Goal: Register for event/course

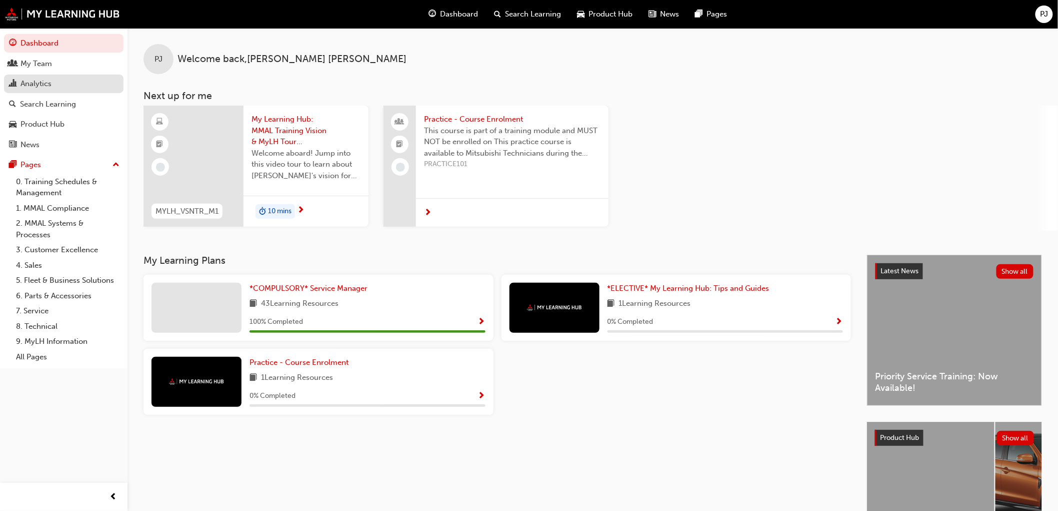
click at [44, 83] on div "Analytics" at bounding box center [36, 84] width 31 height 12
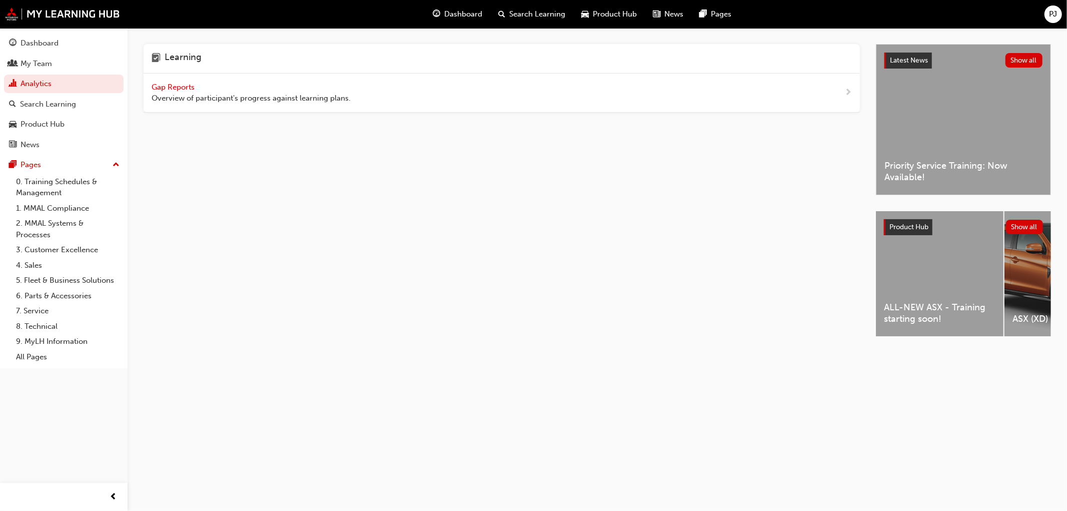
click at [172, 84] on span "Gap Reports" at bounding box center [174, 87] width 45 height 9
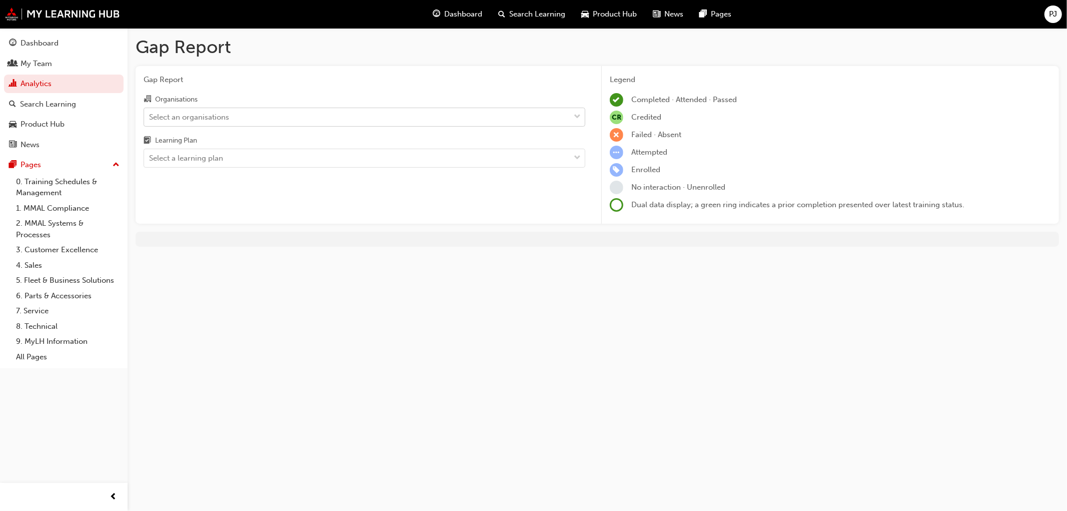
click at [219, 114] on div "Select an organisations" at bounding box center [189, 117] width 80 height 12
click at [150, 114] on input "Organisations Select an organisations" at bounding box center [149, 116] width 1 height 9
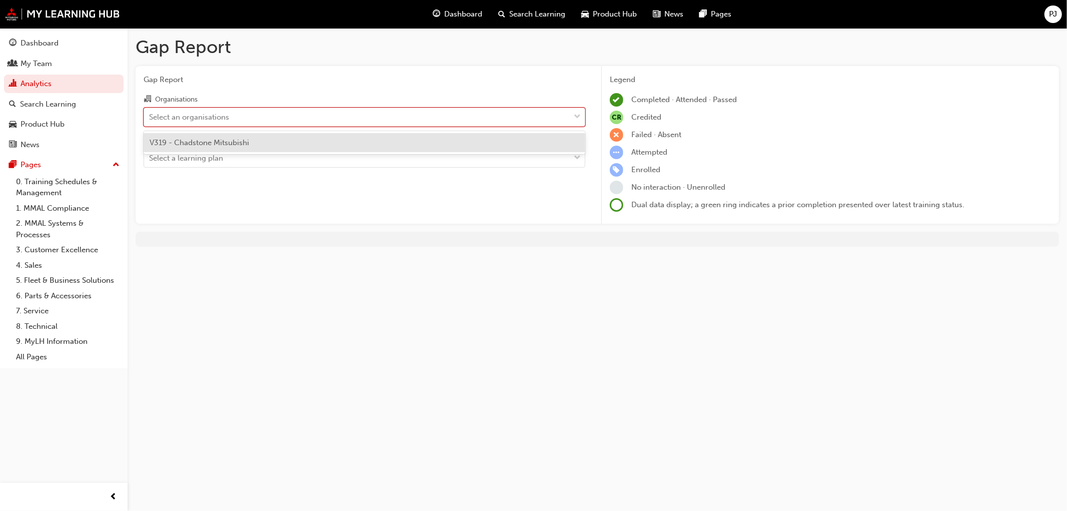
click at [219, 146] on span "V319 - Chadstone Mitsubishi" at bounding box center [200, 142] width 100 height 9
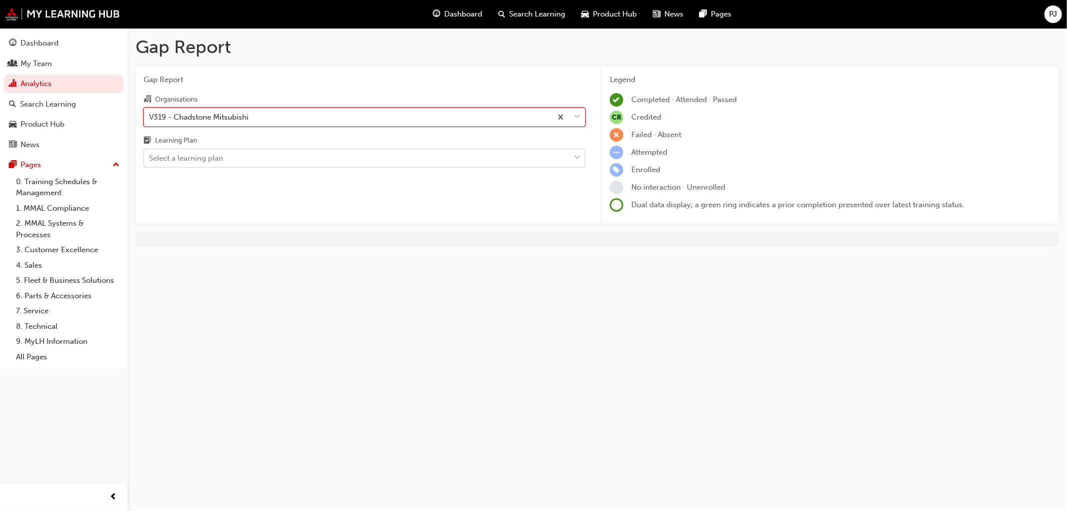
click at [213, 158] on div "Select a learning plan" at bounding box center [186, 159] width 74 height 12
click at [150, 158] on input "Learning Plan Select a learning plan" at bounding box center [149, 158] width 1 height 9
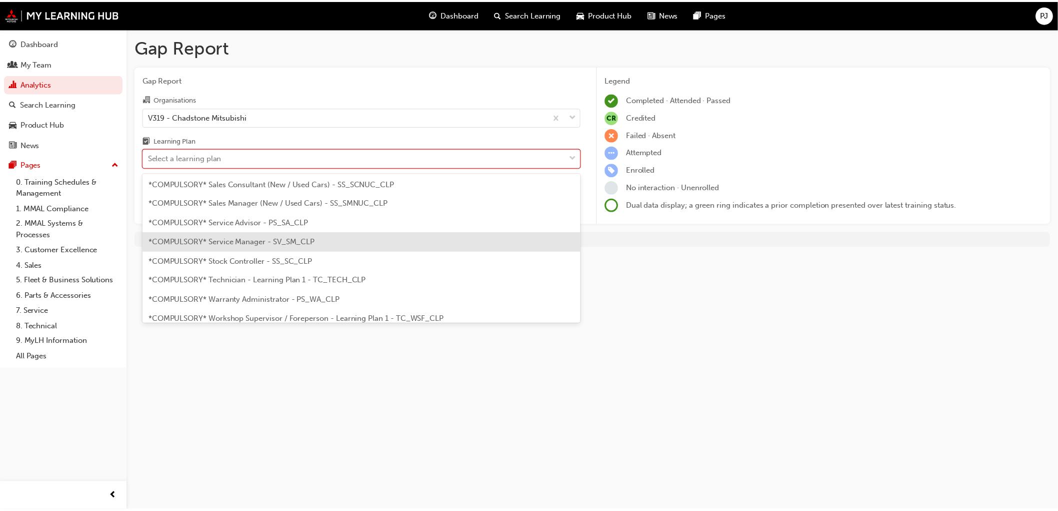
scroll to position [333, 0]
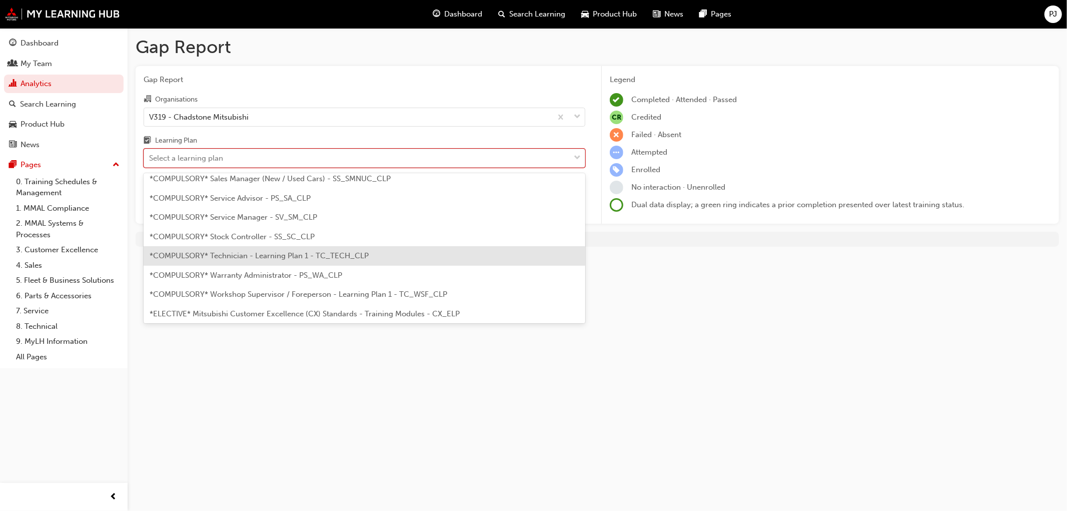
click at [192, 259] on span "*COMPULSORY* Technician - Learning Plan 1 - TC_TECH_CLP" at bounding box center [259, 255] width 219 height 9
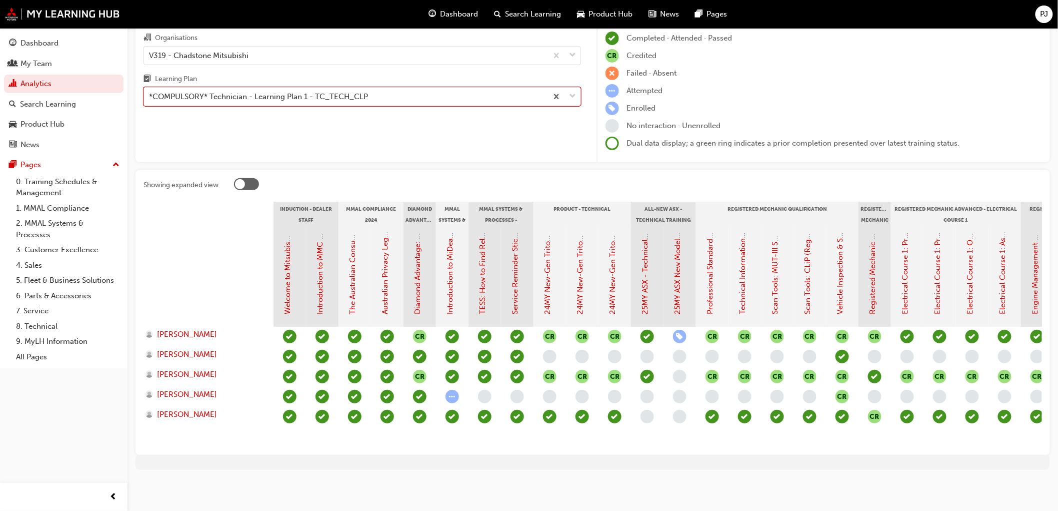
scroll to position [69, 0]
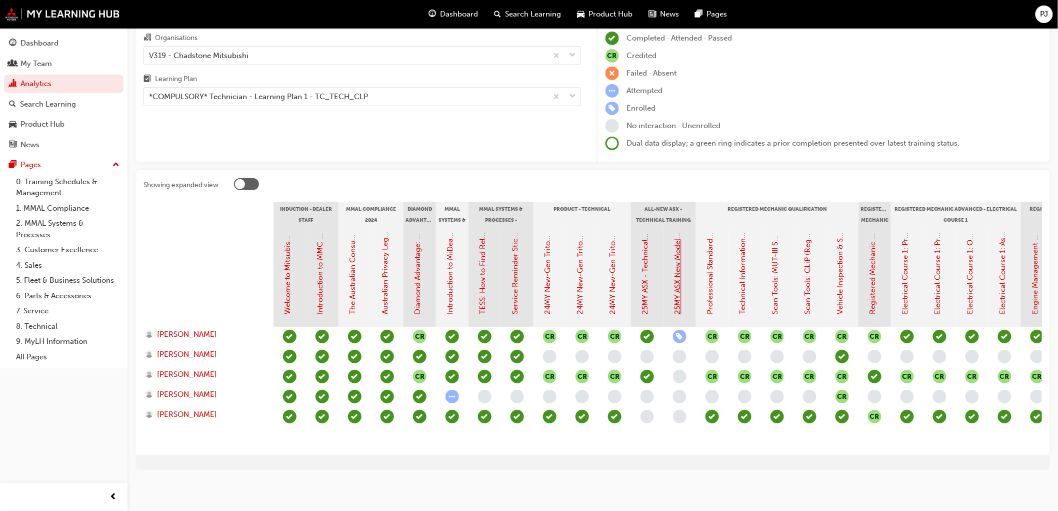
click at [677, 298] on link "25MY ASX New Model Introduction: Online Instructor Led Training" at bounding box center [678, 200] width 9 height 229
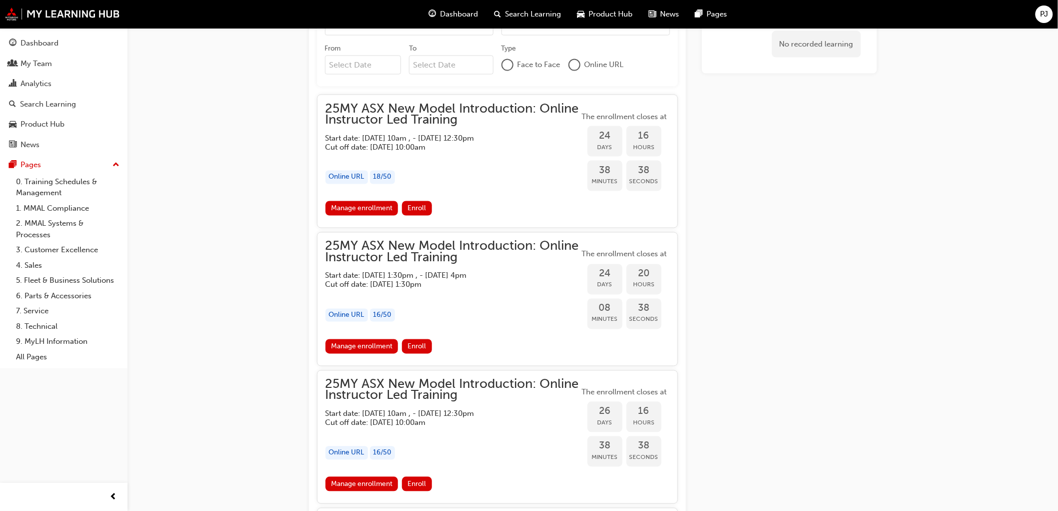
scroll to position [722, 0]
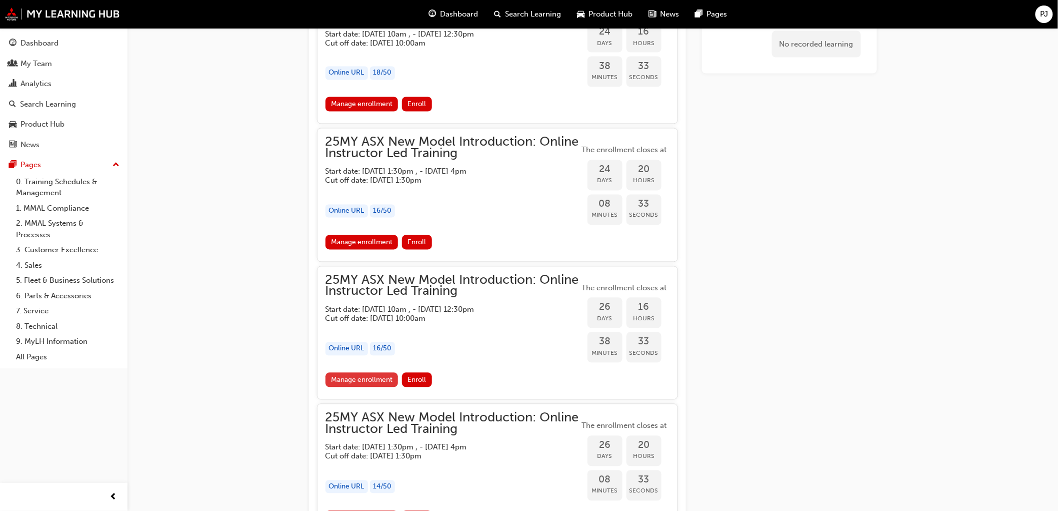
click at [366, 377] on link "Manage enrollment" at bounding box center [362, 380] width 73 height 15
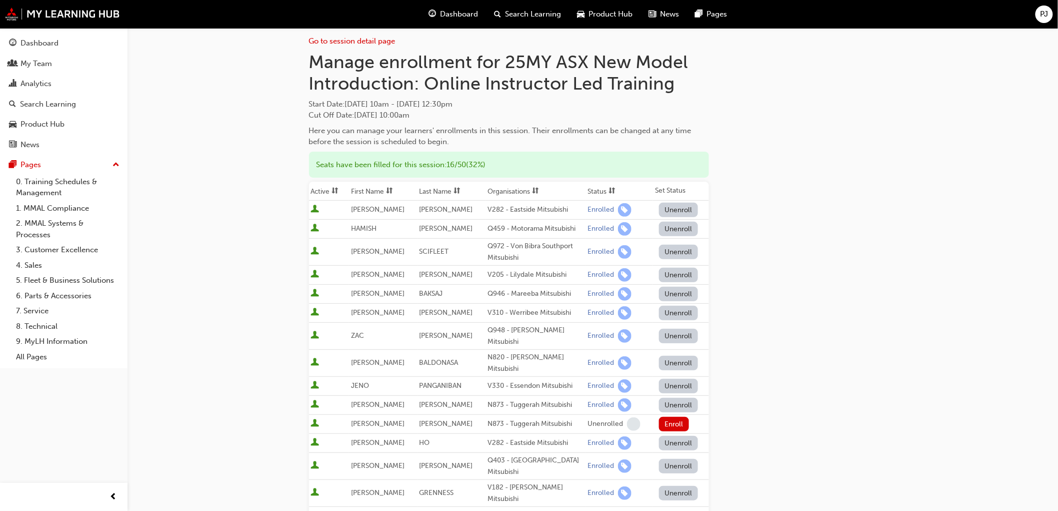
scroll to position [254, 0]
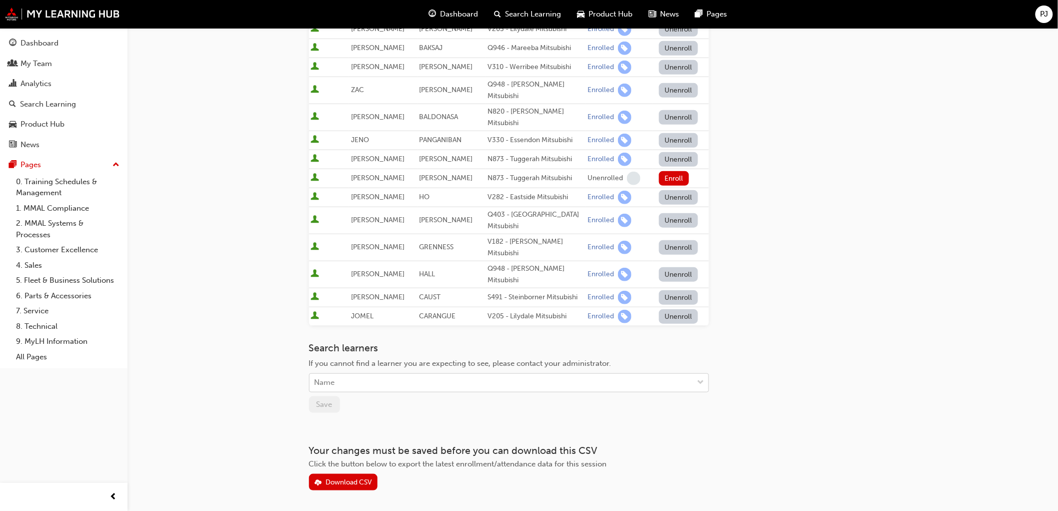
click at [371, 374] on div "Name" at bounding box center [502, 383] width 384 height 18
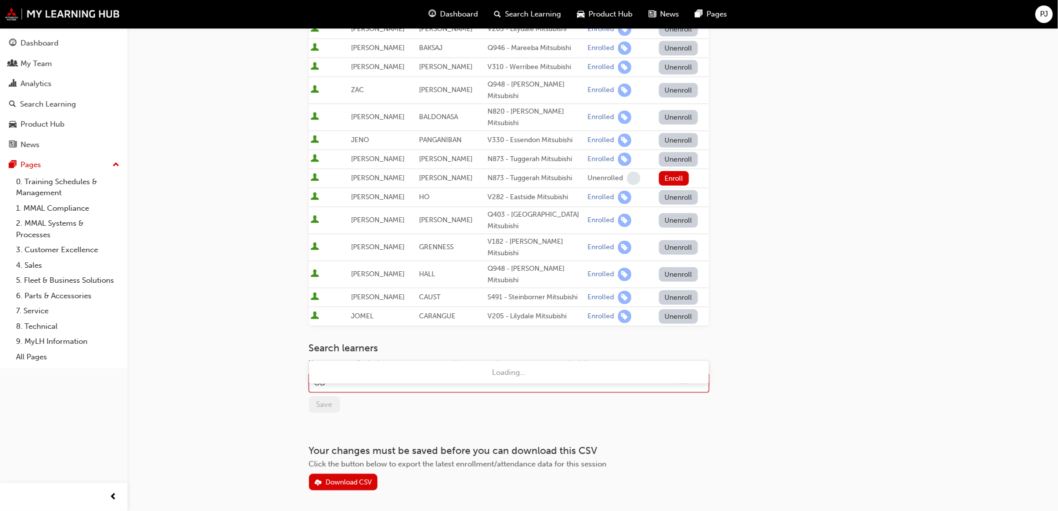
type input "O"
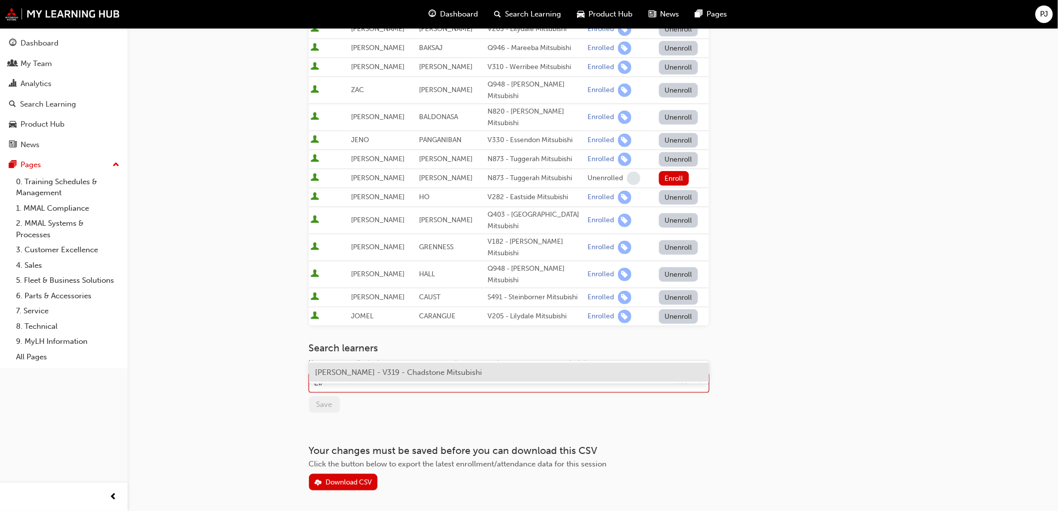
type input "[PERSON_NAME]"
click at [362, 373] on span "[PERSON_NAME] - V319 - Chadstone Mitsubishi" at bounding box center [398, 372] width 167 height 9
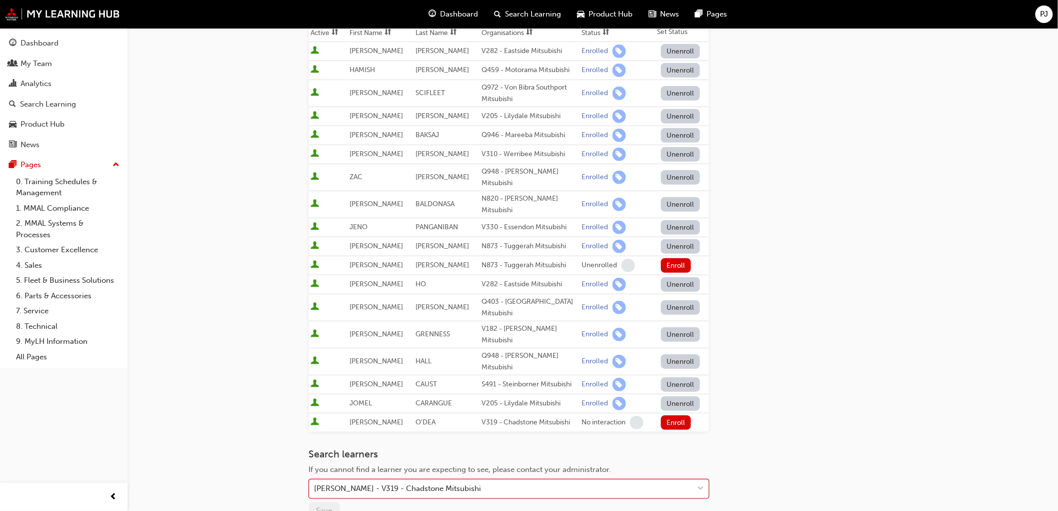
scroll to position [0, 0]
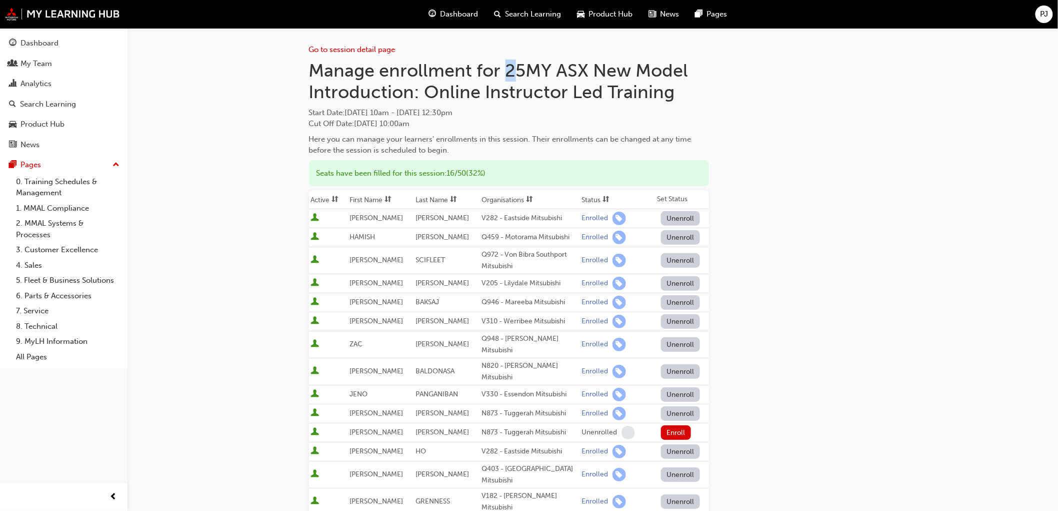
drag, startPoint x: 507, startPoint y: 70, endPoint x: 513, endPoint y: 70, distance: 6.0
click at [513, 70] on h1 "Manage enrollment for 25MY ASX New Model Introduction: Online Instructor Led Tr…" at bounding box center [509, 82] width 400 height 44
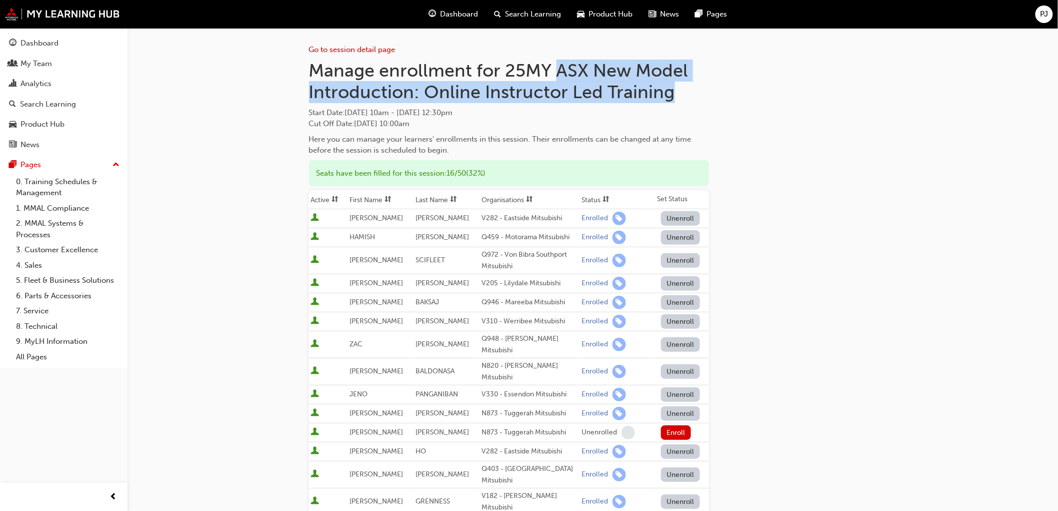
drag, startPoint x: 554, startPoint y: 71, endPoint x: 679, endPoint y: 98, distance: 127.4
click at [679, 98] on h1 "Manage enrollment for 25MY ASX New Model Introduction: Online Instructor Led Tr…" at bounding box center [509, 82] width 400 height 44
copy h1 "ASX New Model Introduction: Online Instructor Led Training"
drag, startPoint x: 308, startPoint y: 110, endPoint x: 523, endPoint y: 116, distance: 214.6
click at [523, 116] on div "Go to session detail page Manage enrollment for 25MY ASX New Model Introduction…" at bounding box center [593, 411] width 600 height 767
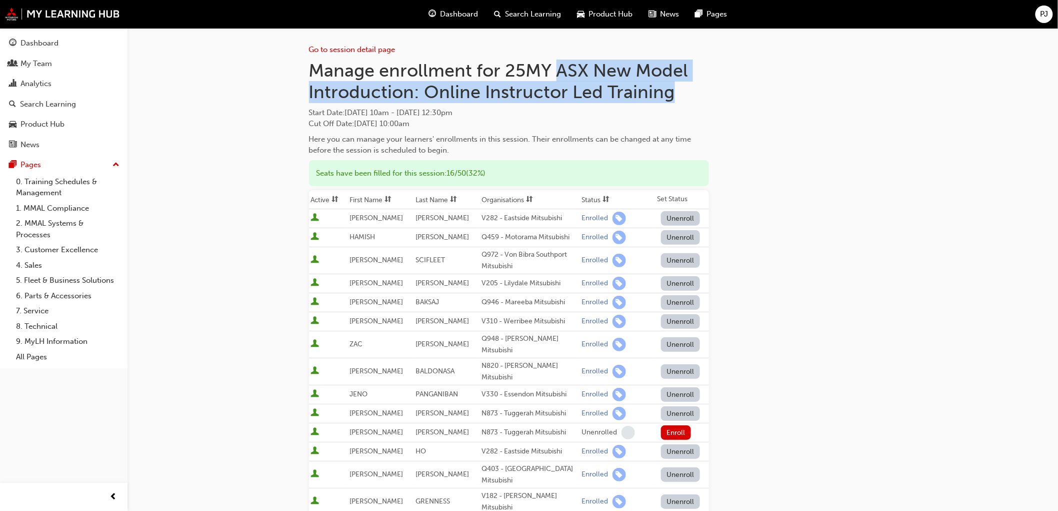
copy span "Start Date : [DATE] 10am - [DATE] 12:30pm"
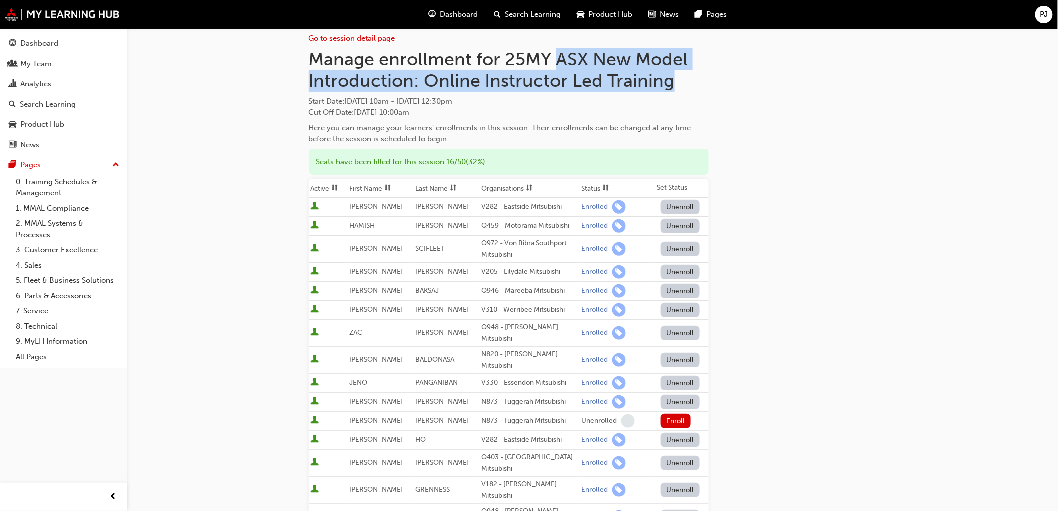
scroll to position [273, 0]
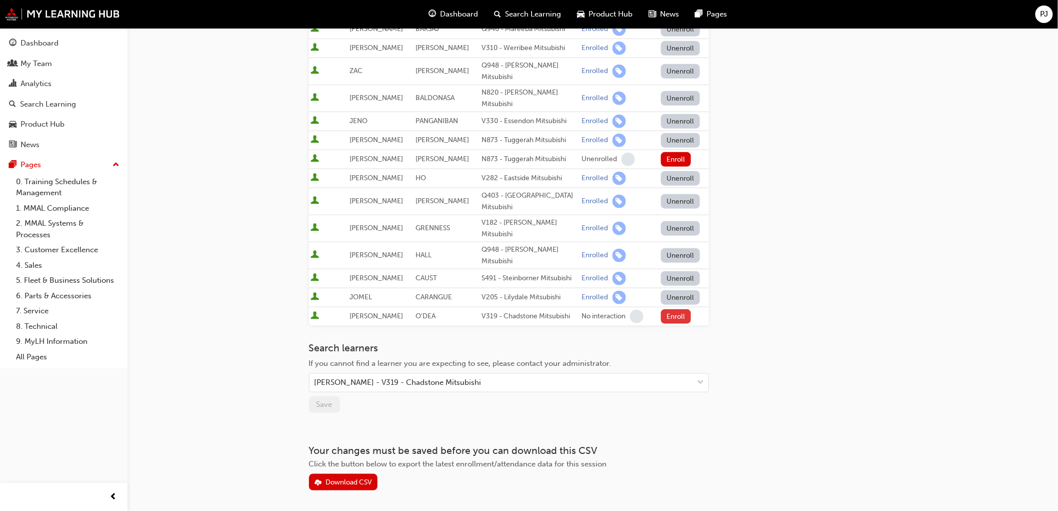
click at [676, 309] on button "Enroll" at bounding box center [676, 316] width 30 height 15
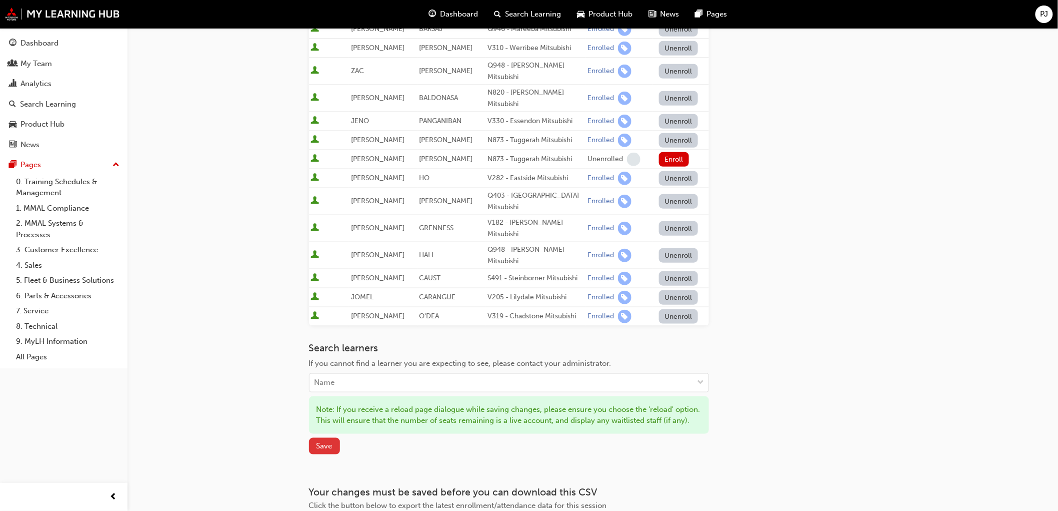
click at [332, 441] on span "Save" at bounding box center [325, 445] width 16 height 9
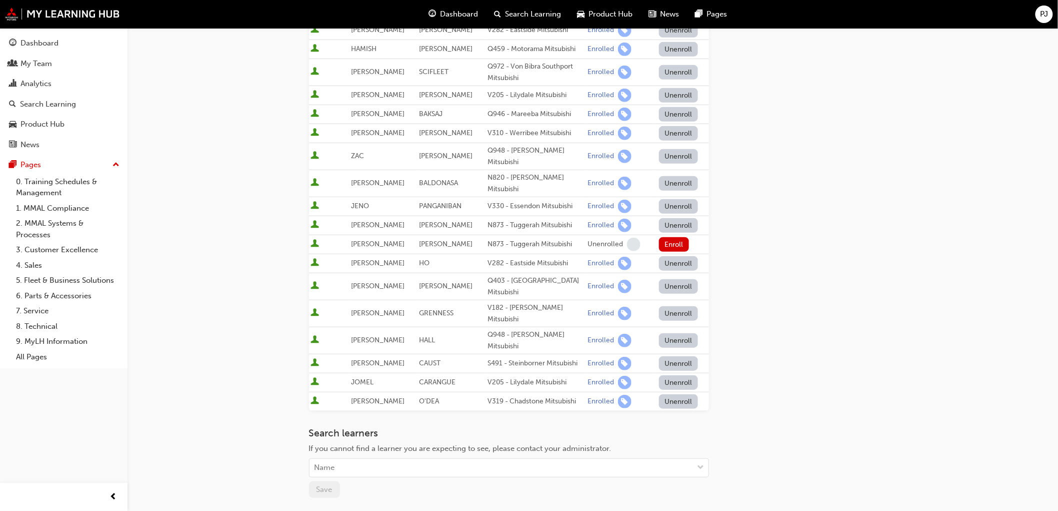
scroll to position [0, 0]
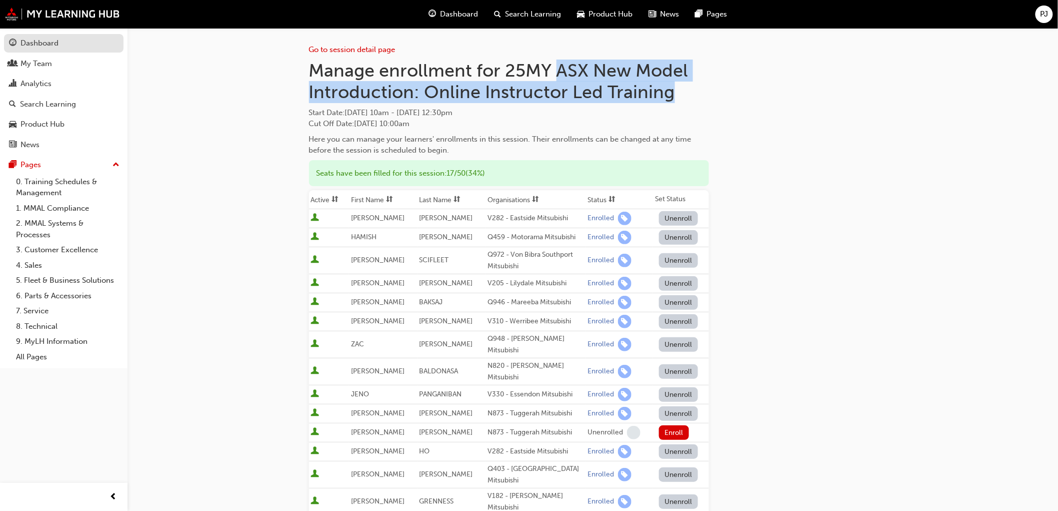
click at [48, 47] on div "Dashboard" at bounding box center [40, 44] width 38 height 12
